Goal: Transaction & Acquisition: Purchase product/service

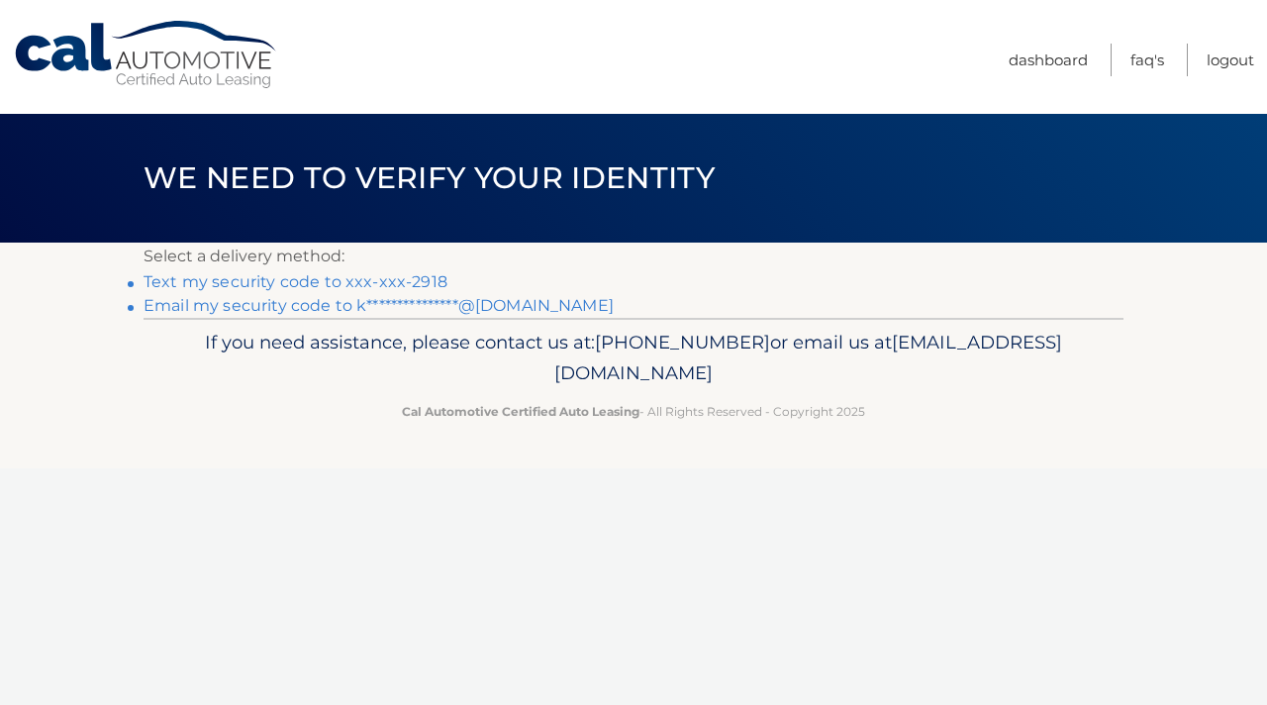
click at [388, 280] on link "Text my security code to xxx-xxx-2918" at bounding box center [295, 281] width 304 height 19
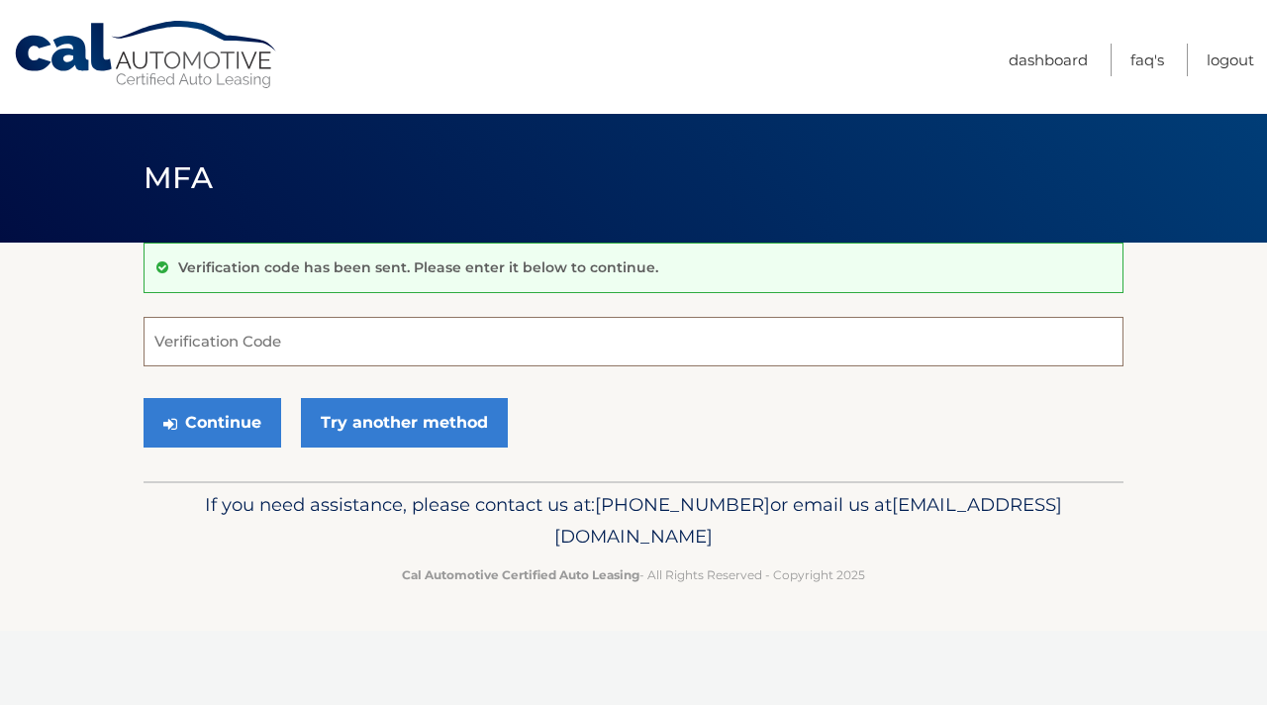
click at [227, 349] on input "Verification Code" at bounding box center [633, 341] width 980 height 49
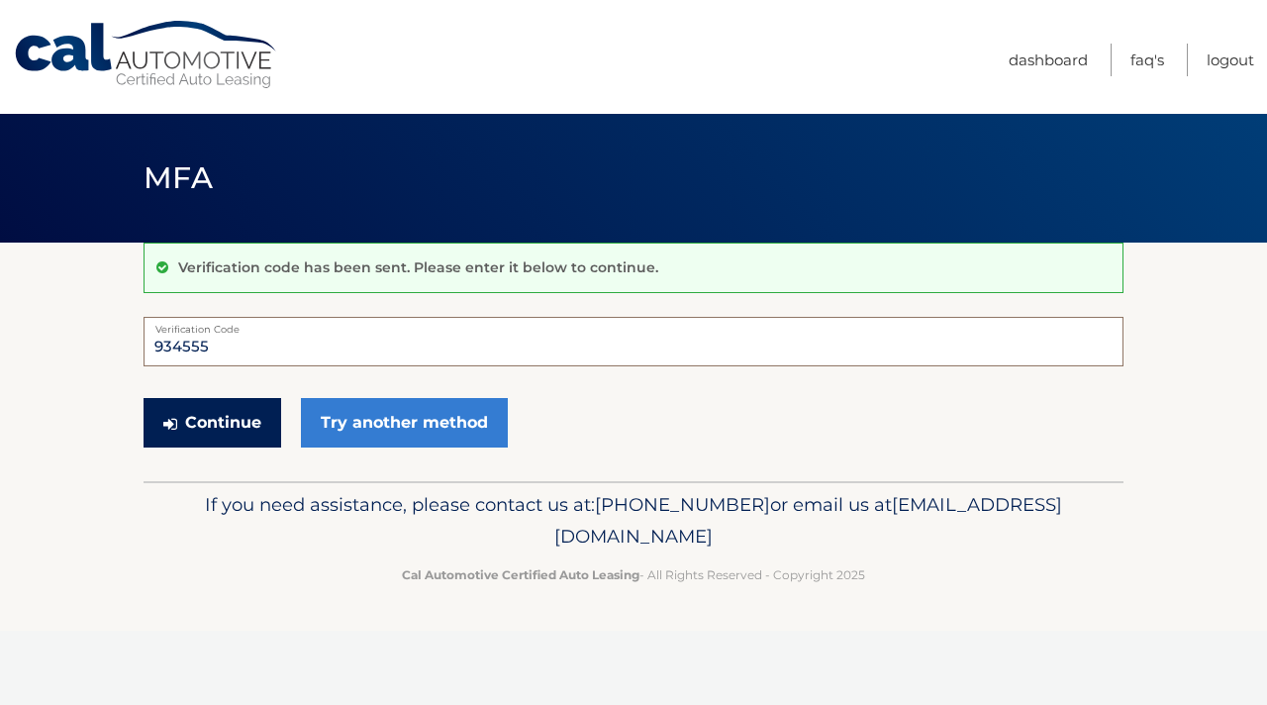
type input "934555"
click at [198, 420] on button "Continue" at bounding box center [212, 422] width 138 height 49
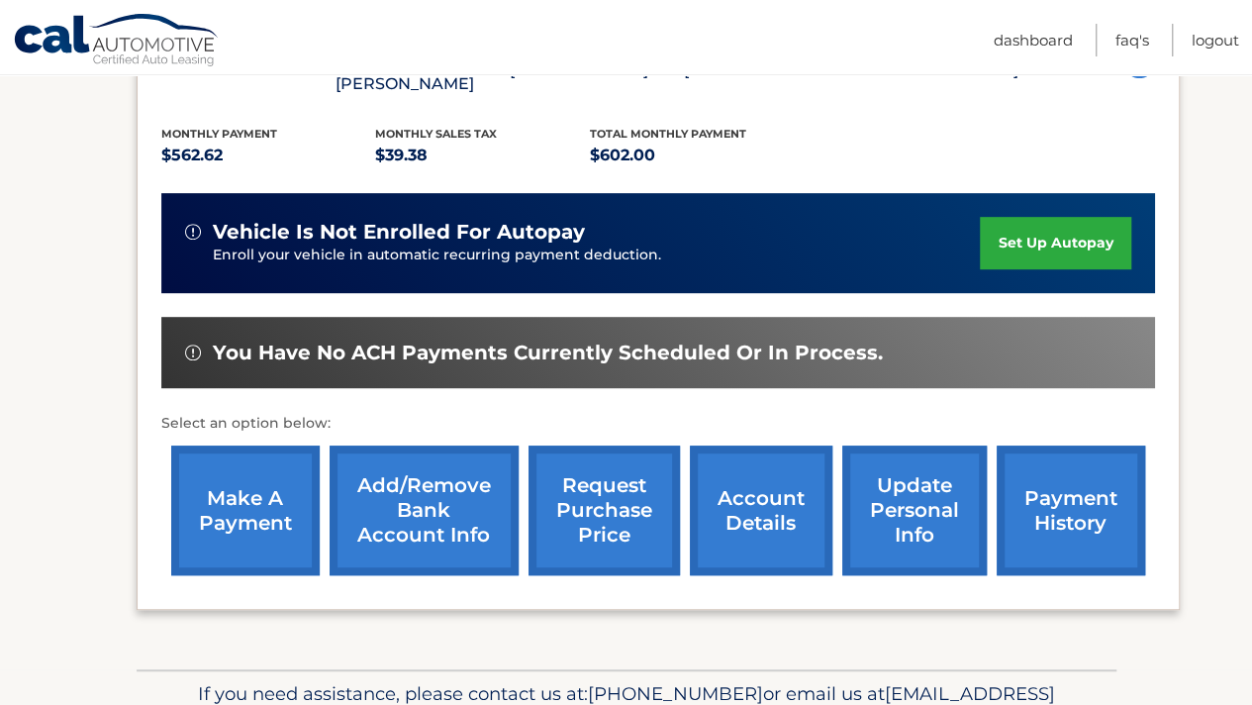
scroll to position [410, 0]
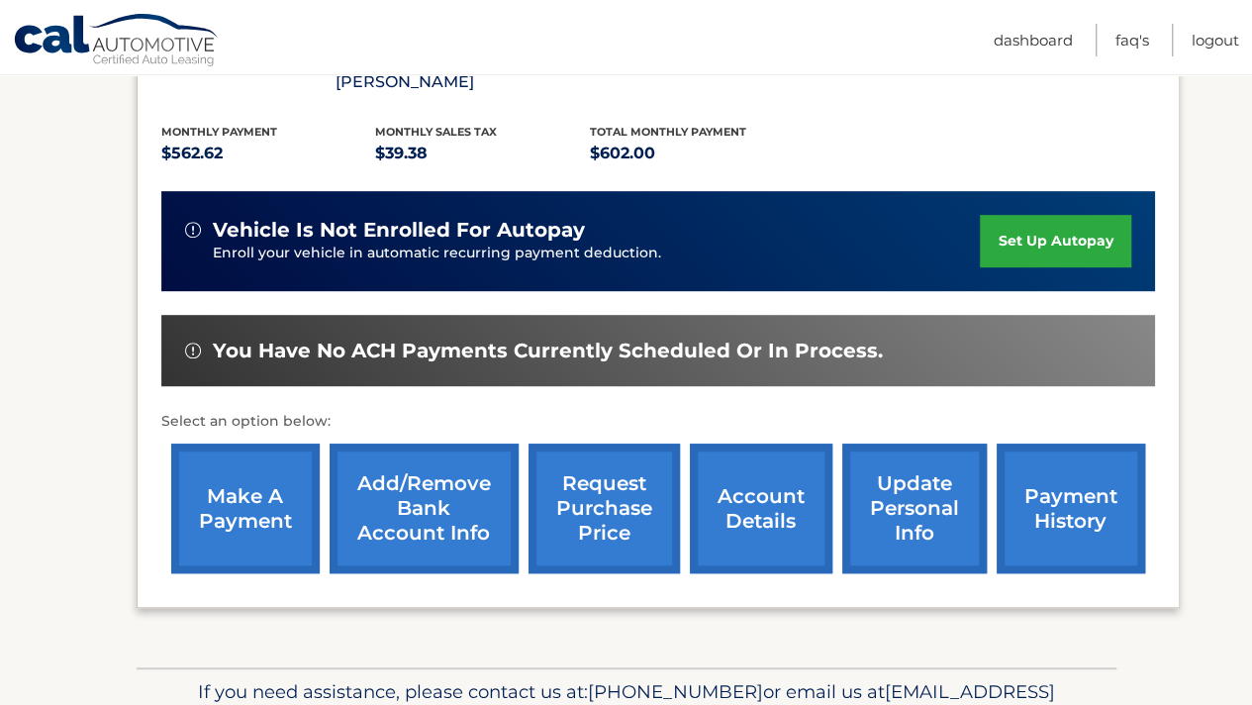
click at [201, 484] on link "make a payment" at bounding box center [245, 508] width 148 height 130
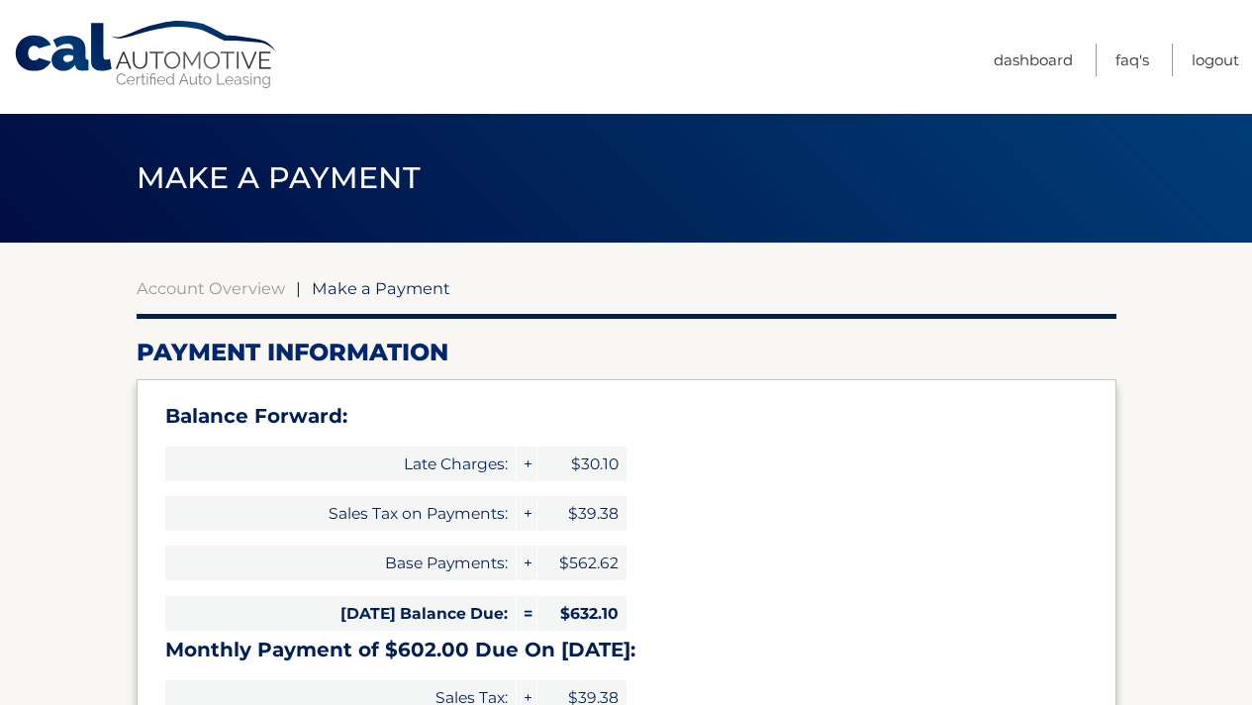
select select "YzA3YTViYmQtZjdiNy00ZGVlLTgxMzgtN2Q2OGQ0NTEyZGVl"
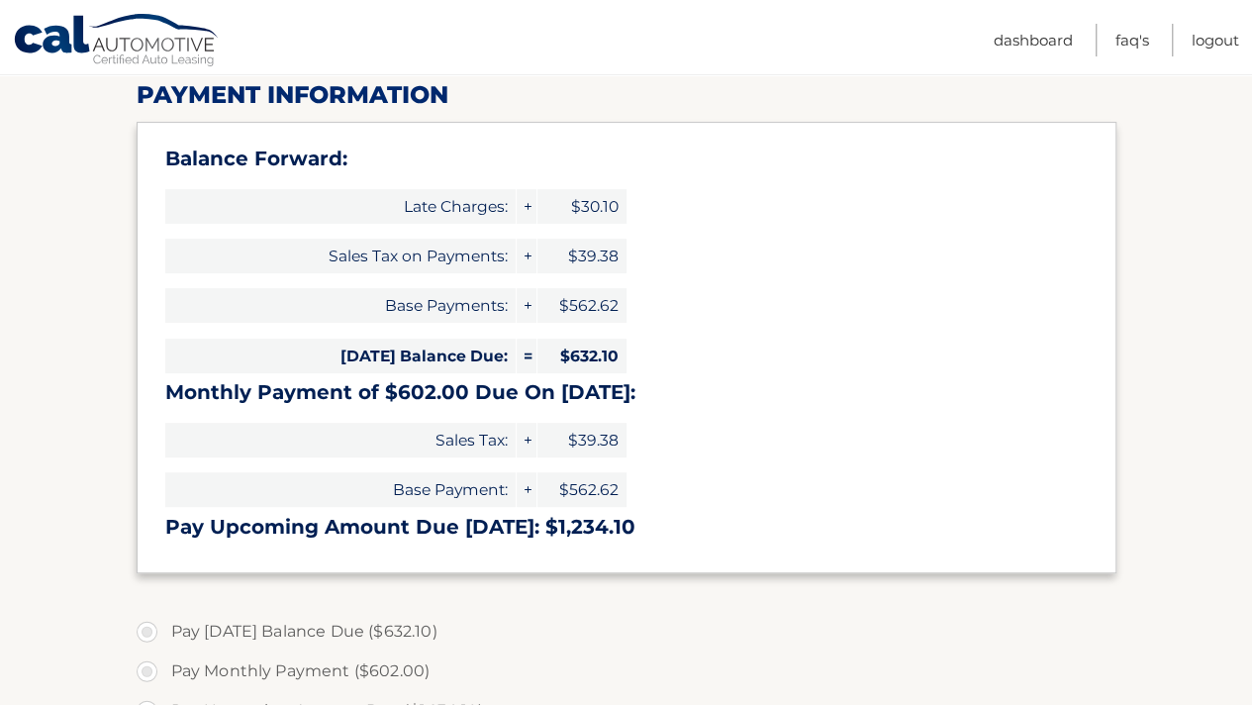
scroll to position [604, 0]
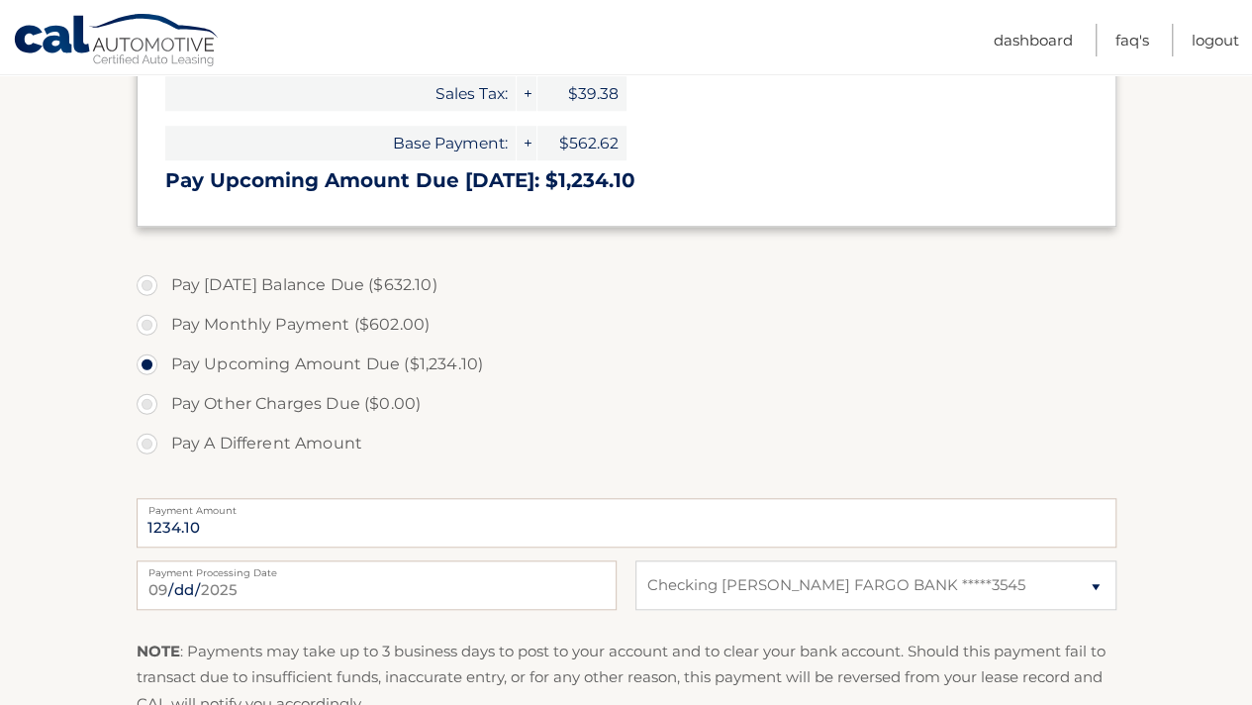
click at [154, 282] on label "Pay [DATE] Balance Due ($632.10)" at bounding box center [627, 285] width 980 height 40
click at [154, 282] on input "Pay [DATE] Balance Due ($632.10)" at bounding box center [154, 281] width 20 height 32
radio input "true"
type input "632.10"
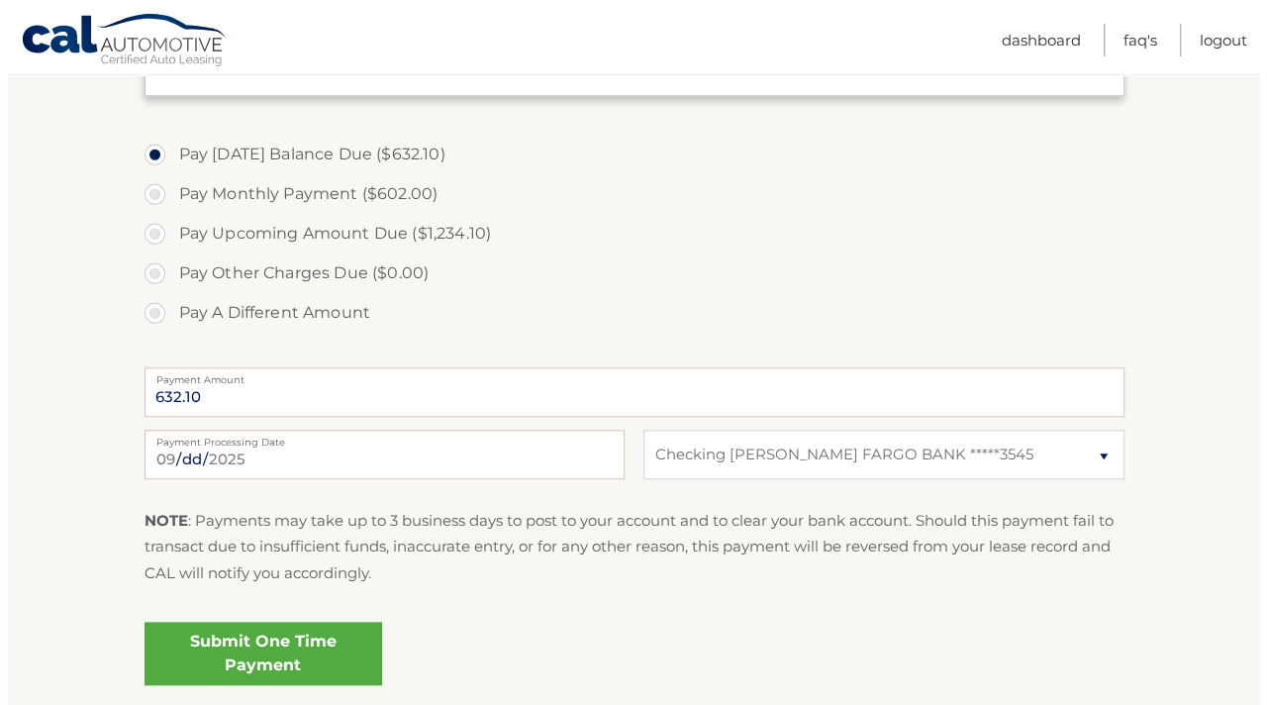
scroll to position [893, 0]
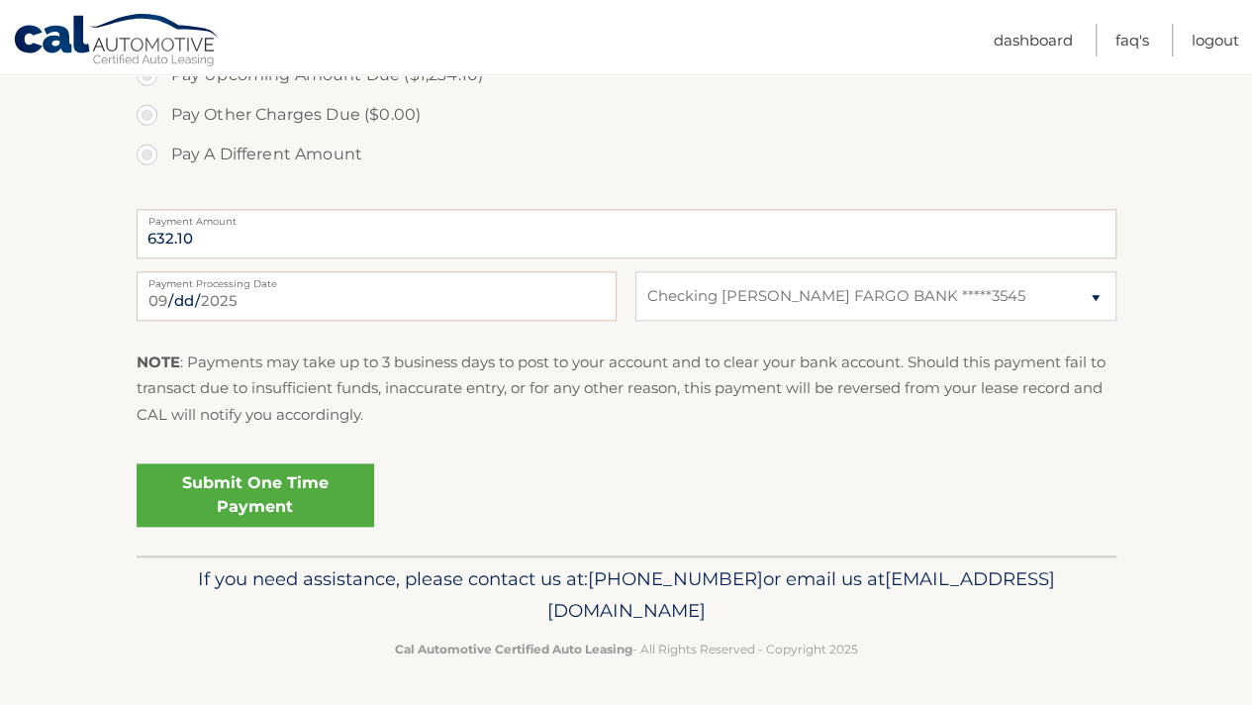
drag, startPoint x: 313, startPoint y: 496, endPoint x: 452, endPoint y: 495, distance: 139.5
click at [314, 495] on link "Submit One Time Payment" at bounding box center [255, 494] width 237 height 63
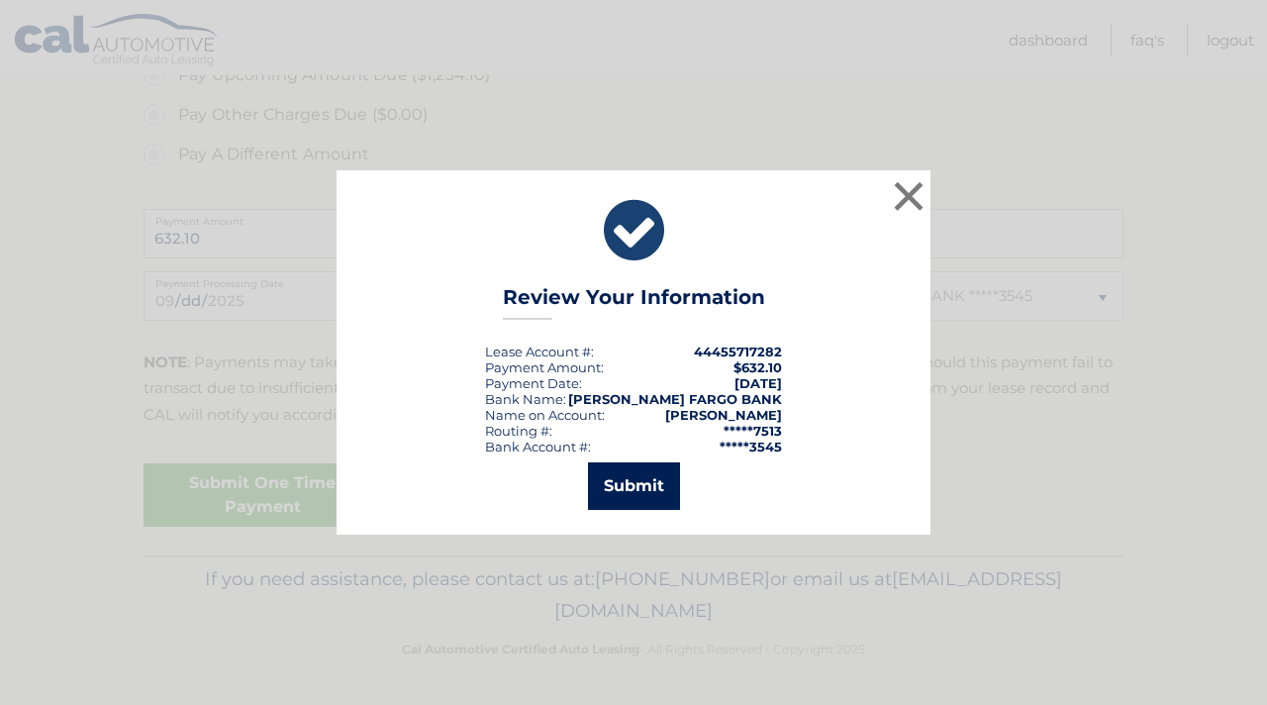
drag, startPoint x: 619, startPoint y: 502, endPoint x: 631, endPoint y: 497, distance: 12.9
click at [621, 502] on button "Submit" at bounding box center [634, 485] width 92 height 47
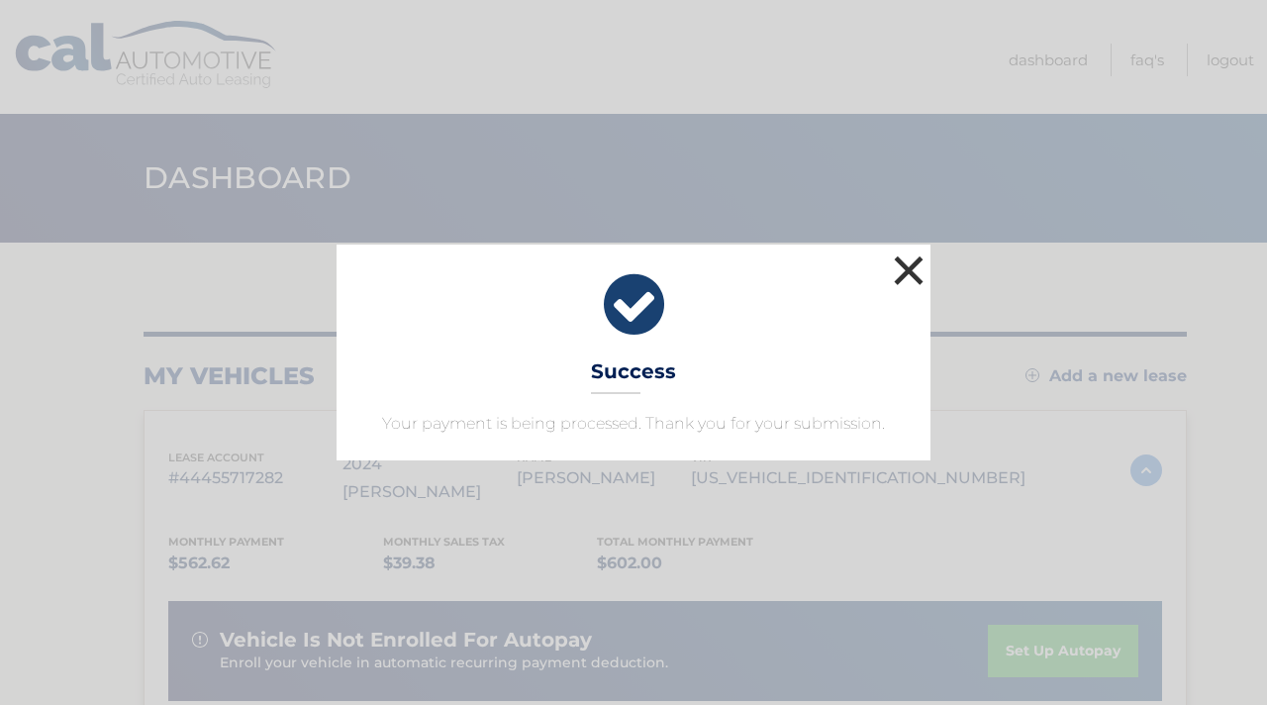
click at [913, 258] on button "×" at bounding box center [909, 270] width 40 height 40
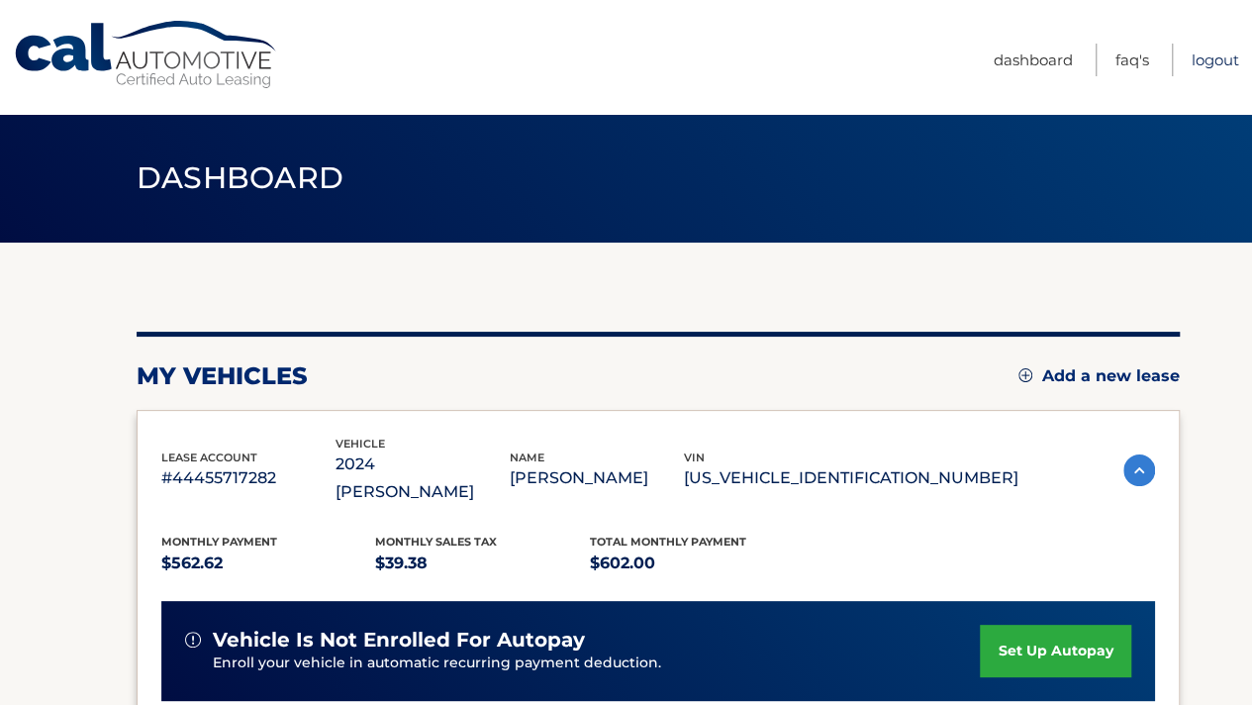
click at [1209, 59] on link "Logout" at bounding box center [1214, 60] width 47 height 33
